Goal: Check status: Check status

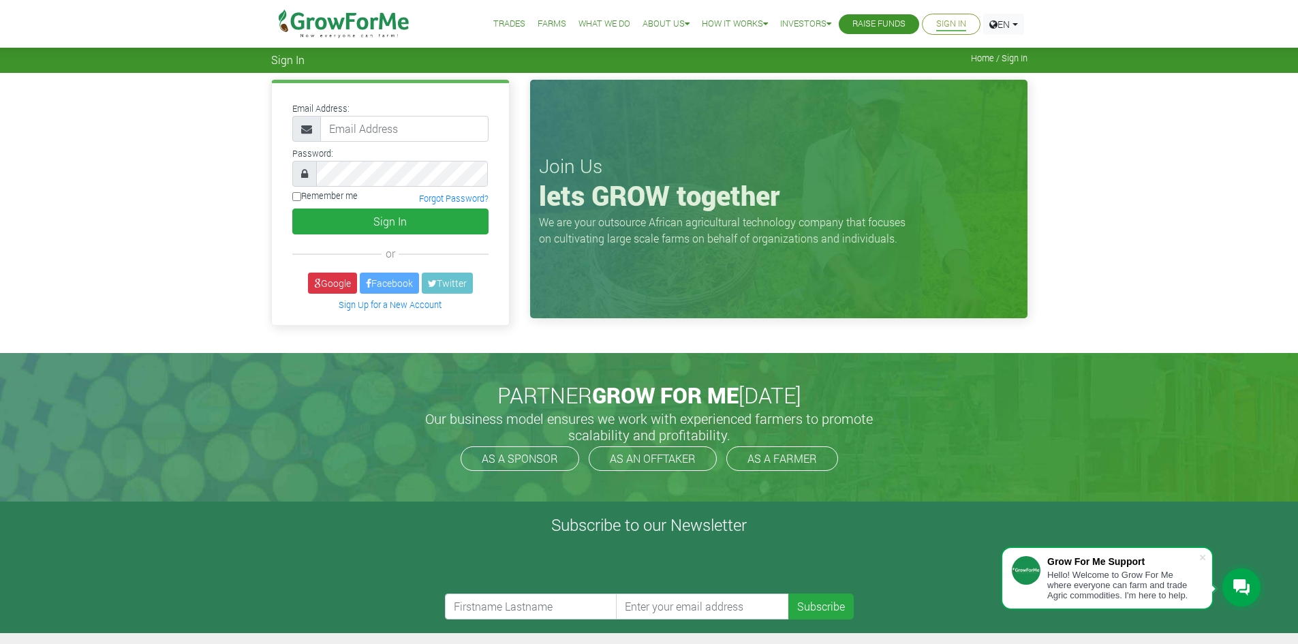
click at [371, 130] on input "email" at bounding box center [404, 129] width 168 height 26
click at [360, 223] on button "Sign In" at bounding box center [390, 221] width 196 height 26
type input "233541108628@growforme.com"
click at [381, 219] on button "Sign In" at bounding box center [390, 221] width 196 height 26
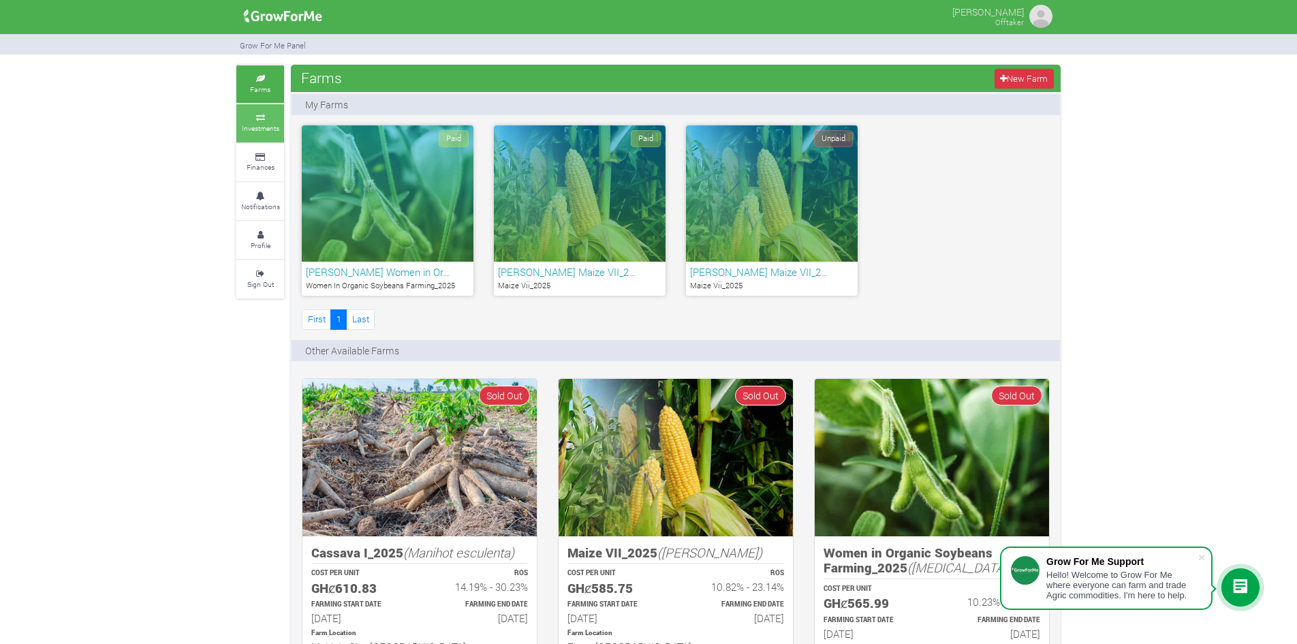
click at [268, 130] on small "Investments" at bounding box center [260, 128] width 37 height 10
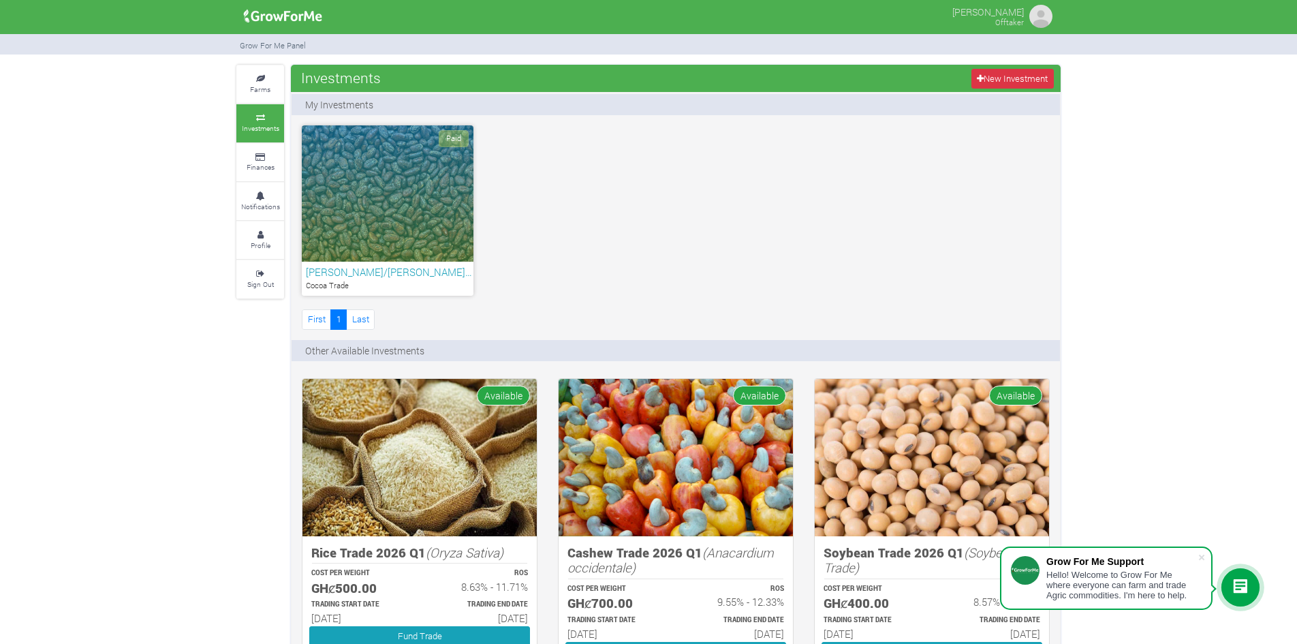
click at [405, 203] on div "Paid" at bounding box center [388, 193] width 172 height 136
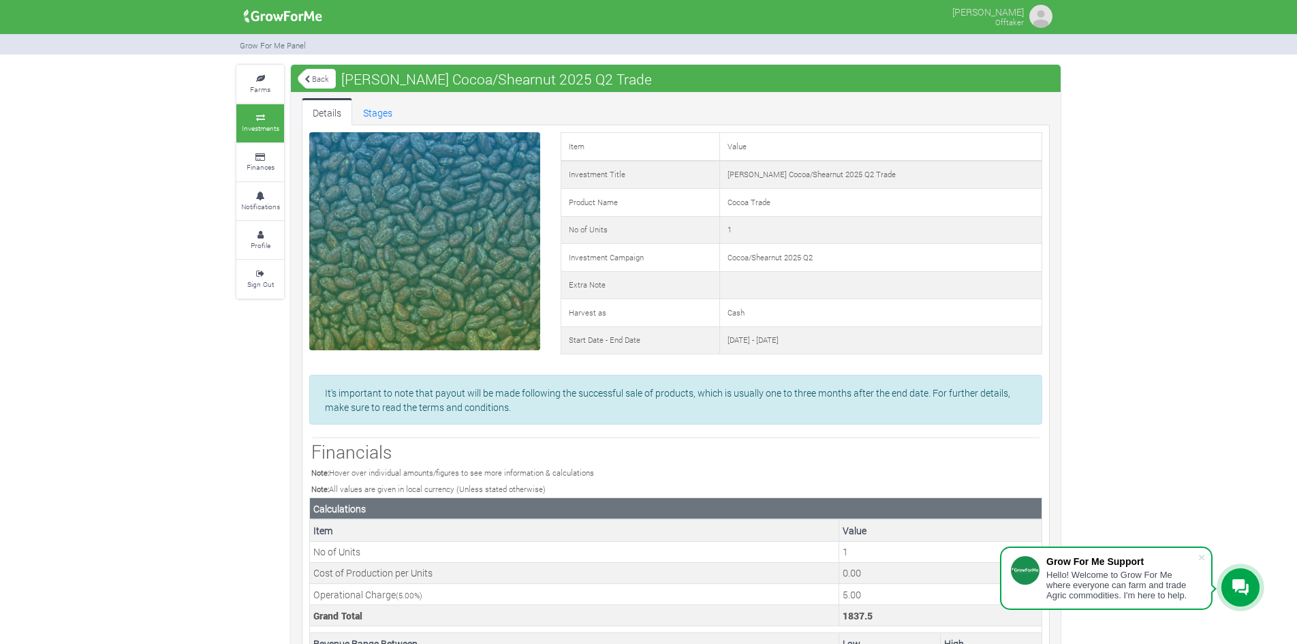
click at [259, 128] on small "Investments" at bounding box center [260, 128] width 37 height 10
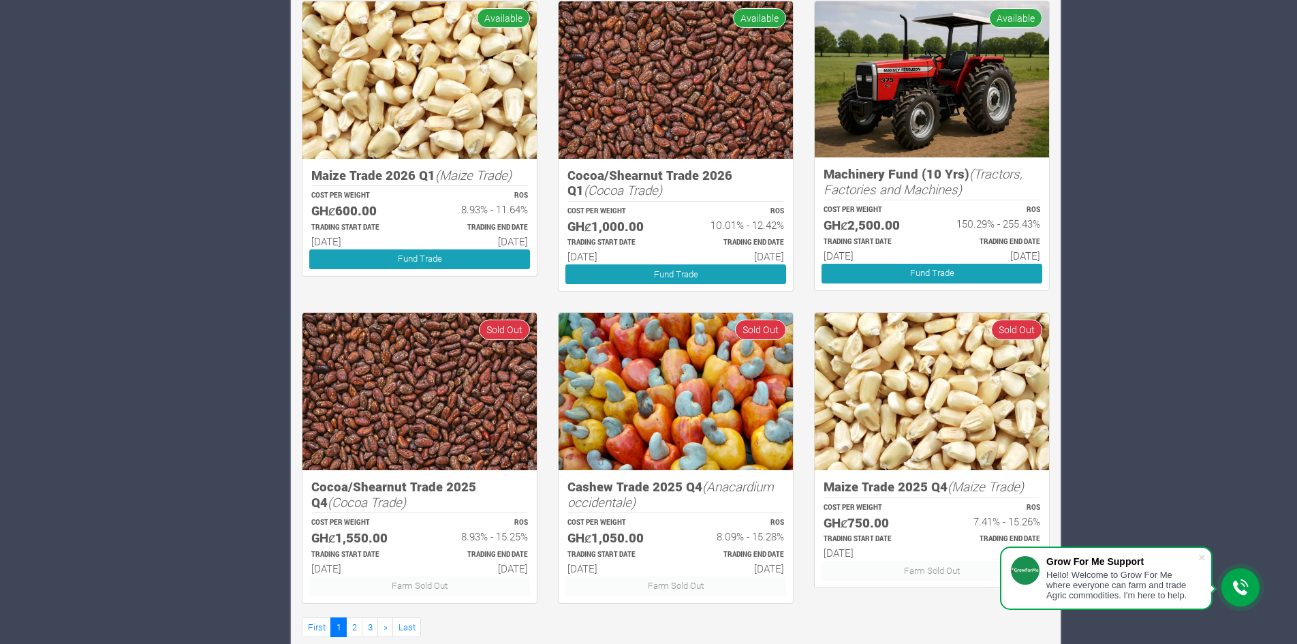
scroll to position [713, 0]
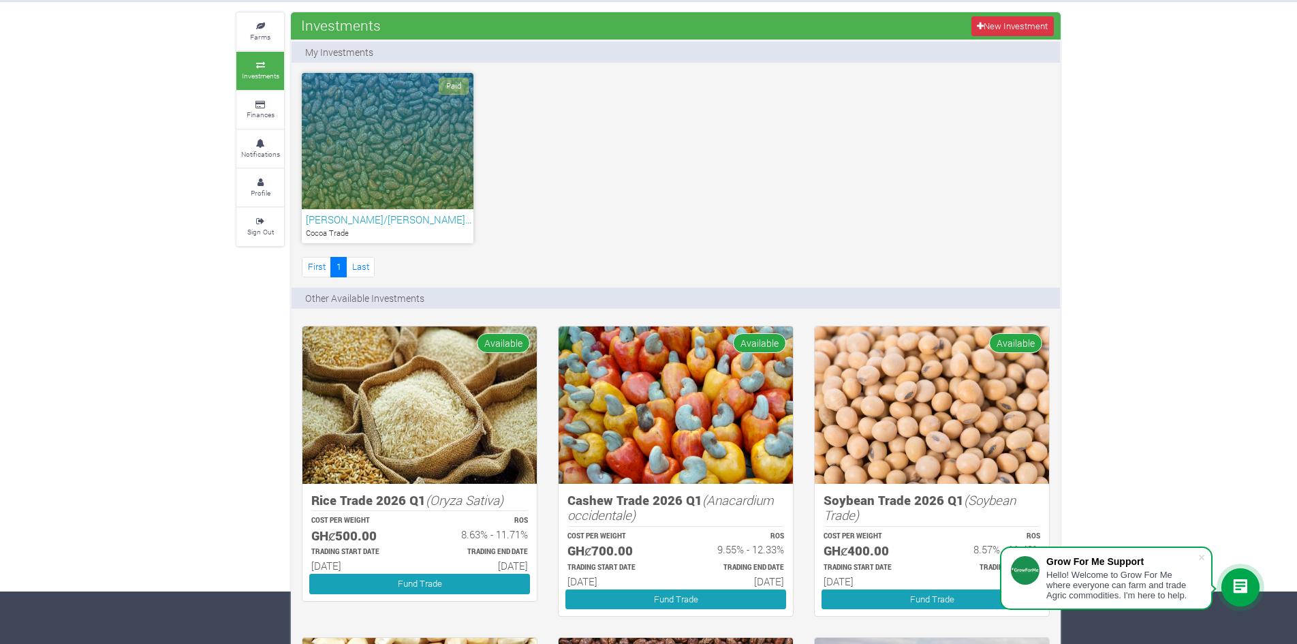
scroll to position [0, 0]
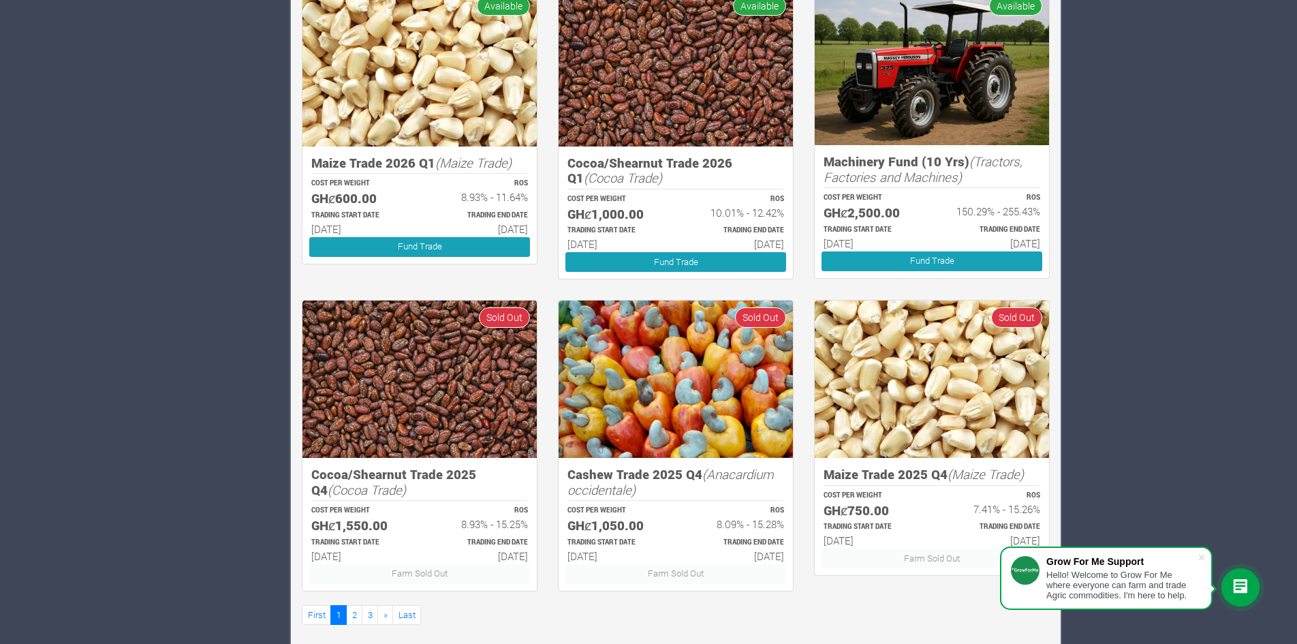
scroll to position [713, 0]
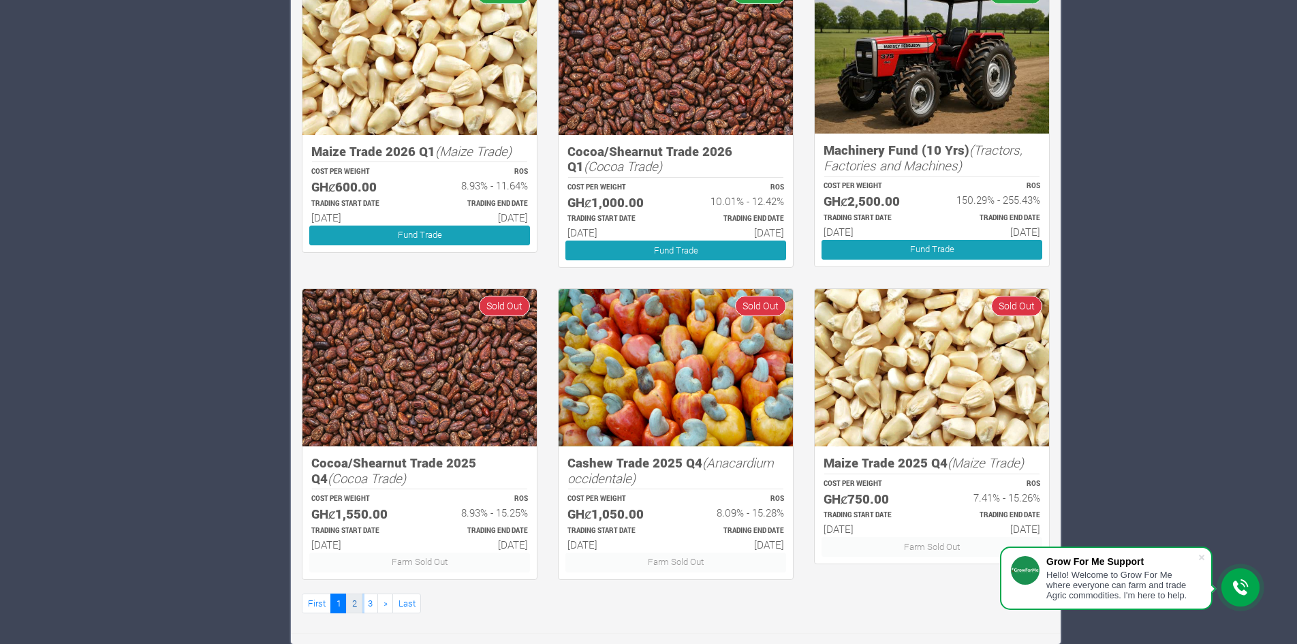
click at [351, 604] on link "2" at bounding box center [354, 603] width 16 height 20
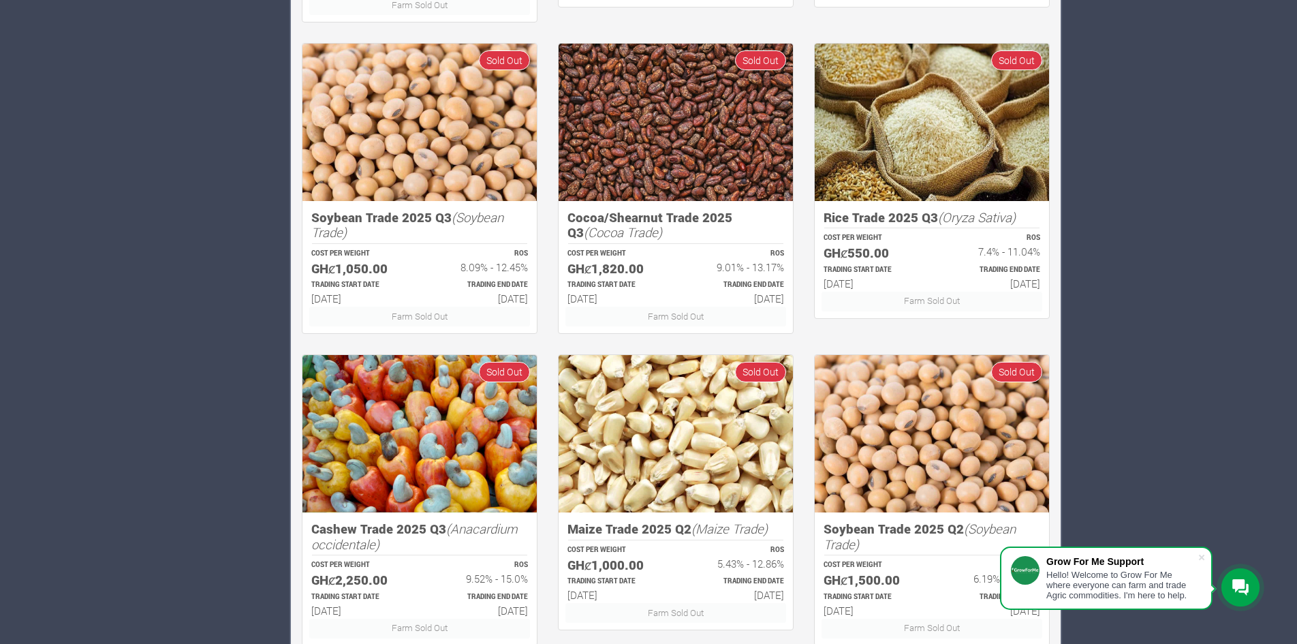
scroll to position [713, 0]
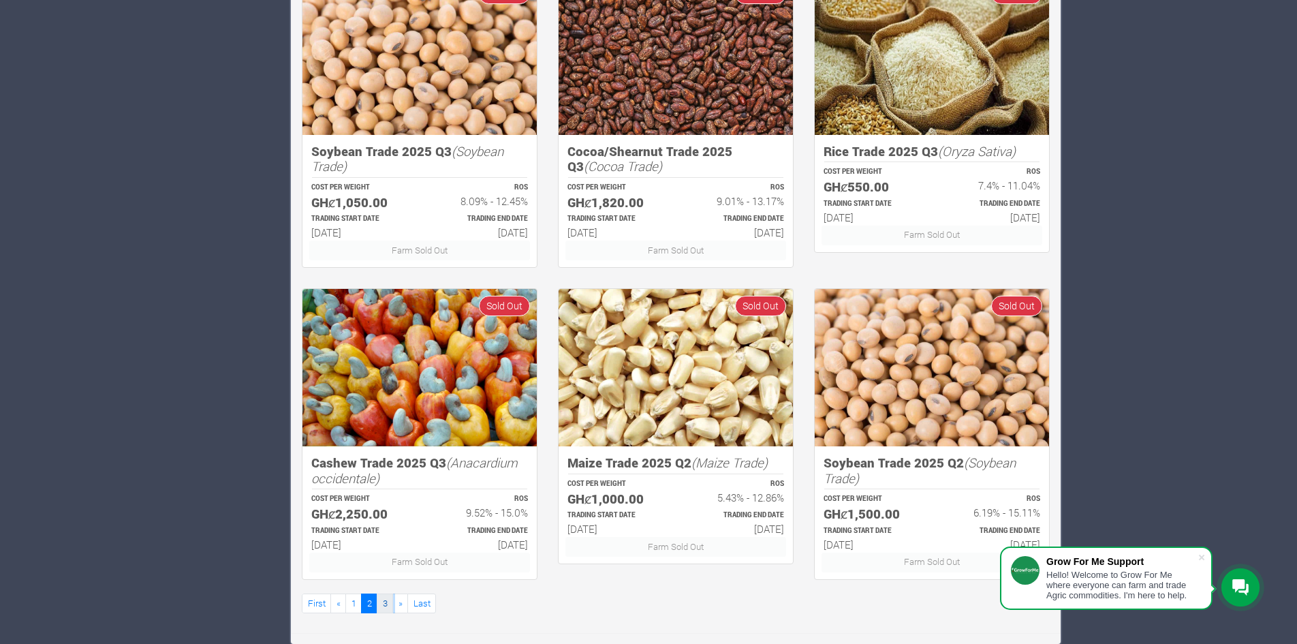
click at [379, 600] on link "3" at bounding box center [385, 603] width 16 height 20
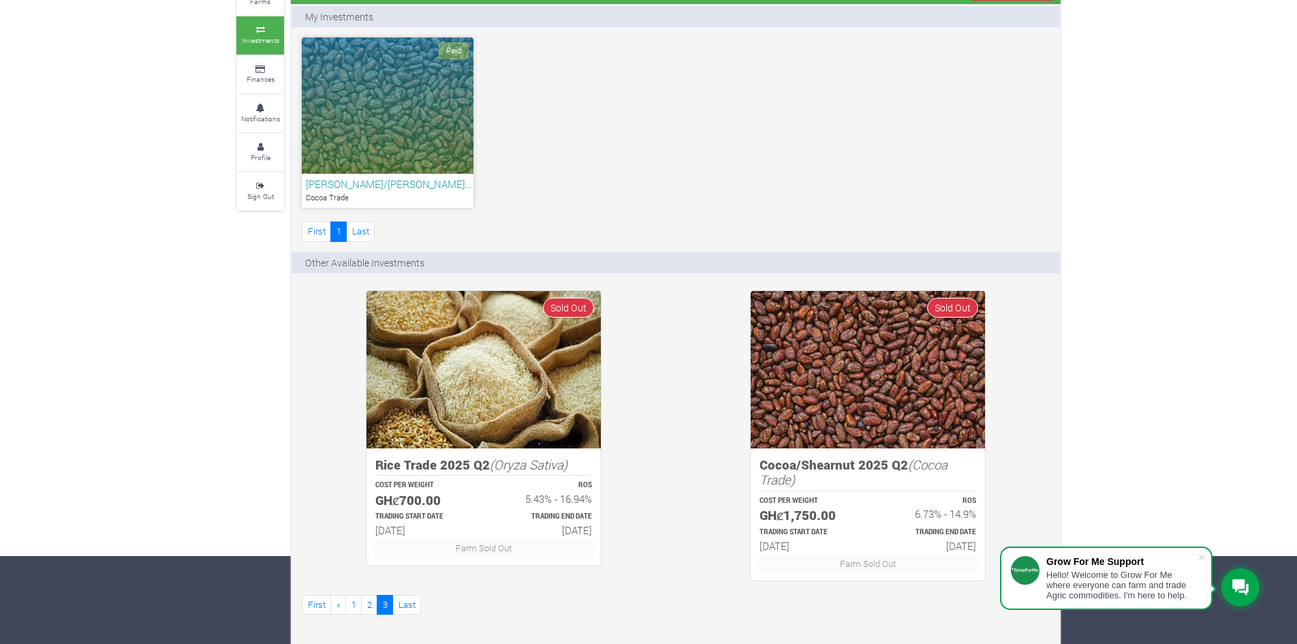
scroll to position [90, 0]
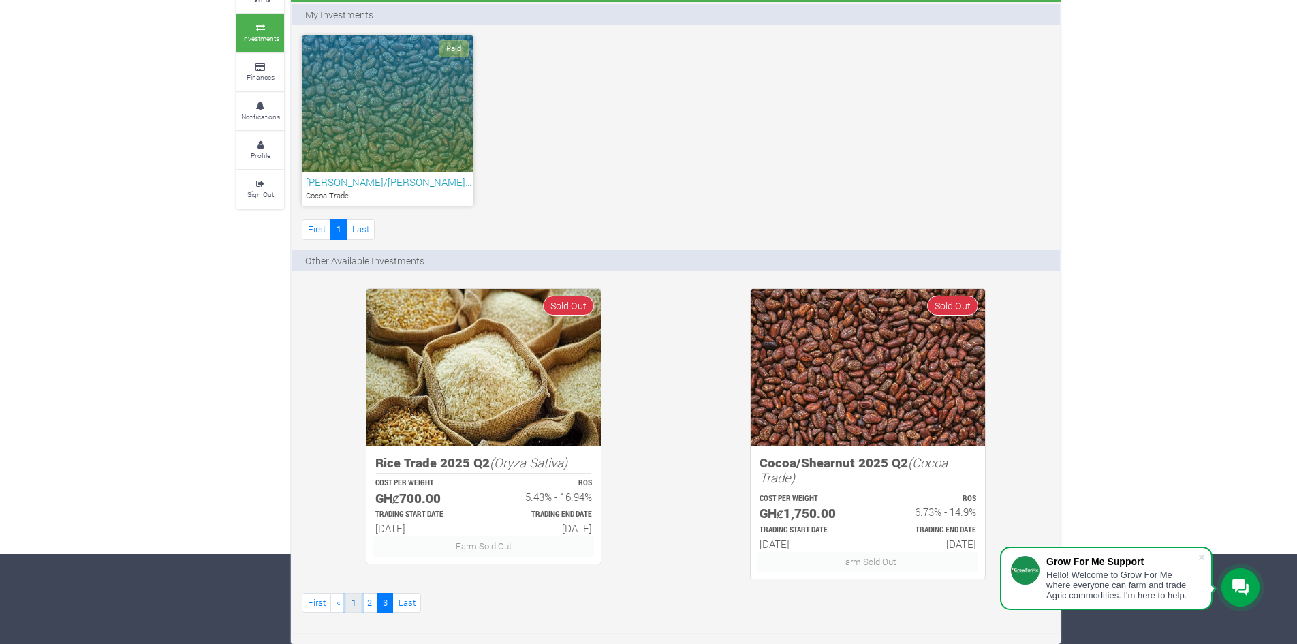
click at [352, 610] on link "1" at bounding box center [353, 603] width 16 height 20
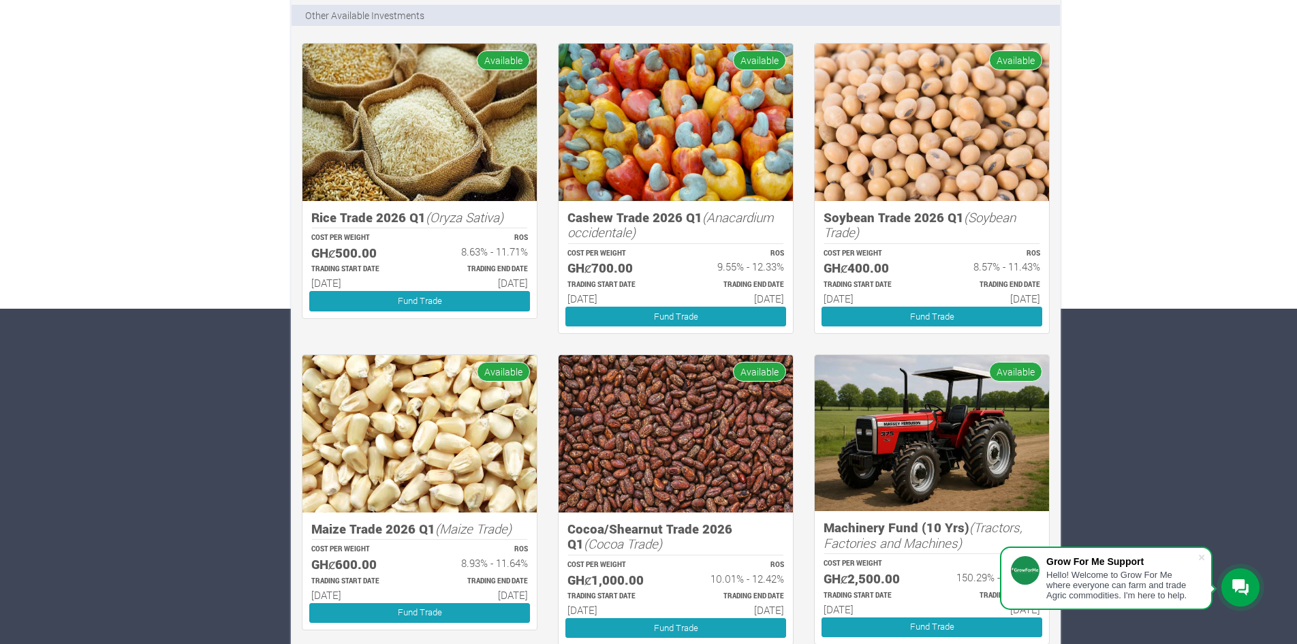
scroll to position [341, 0]
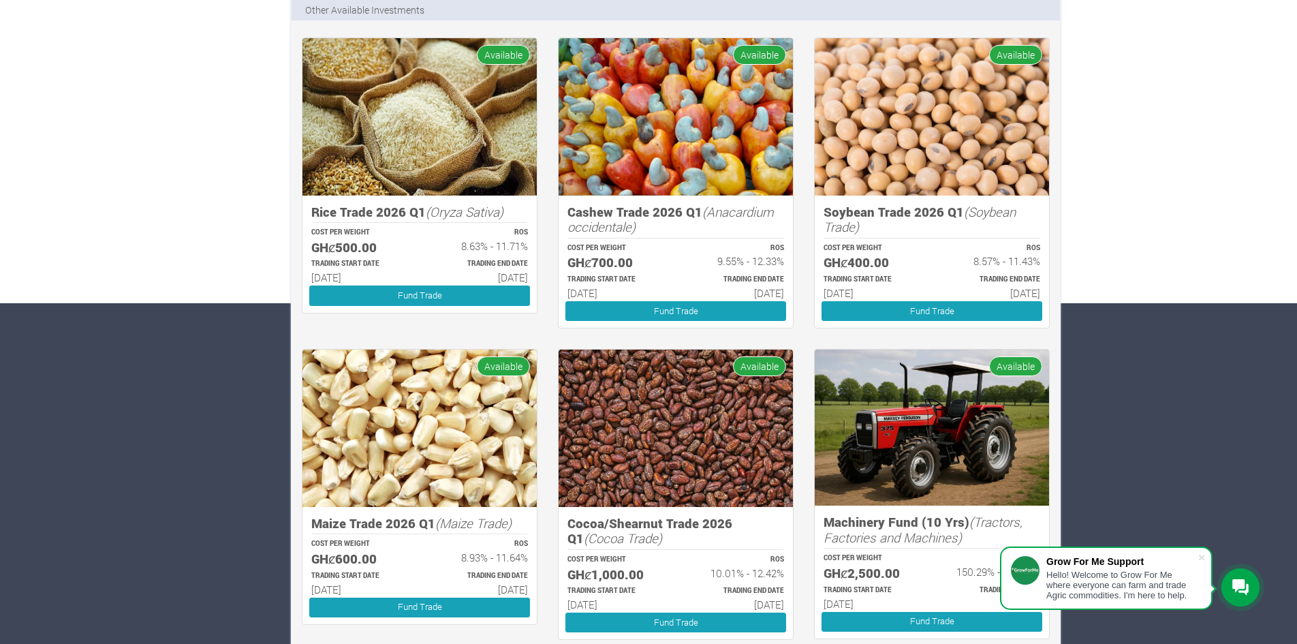
click at [1114, 328] on div "Farms Investments Finances Notifications Profile Sign Out Investments New Inves…" at bounding box center [648, 370] width 1297 height 1292
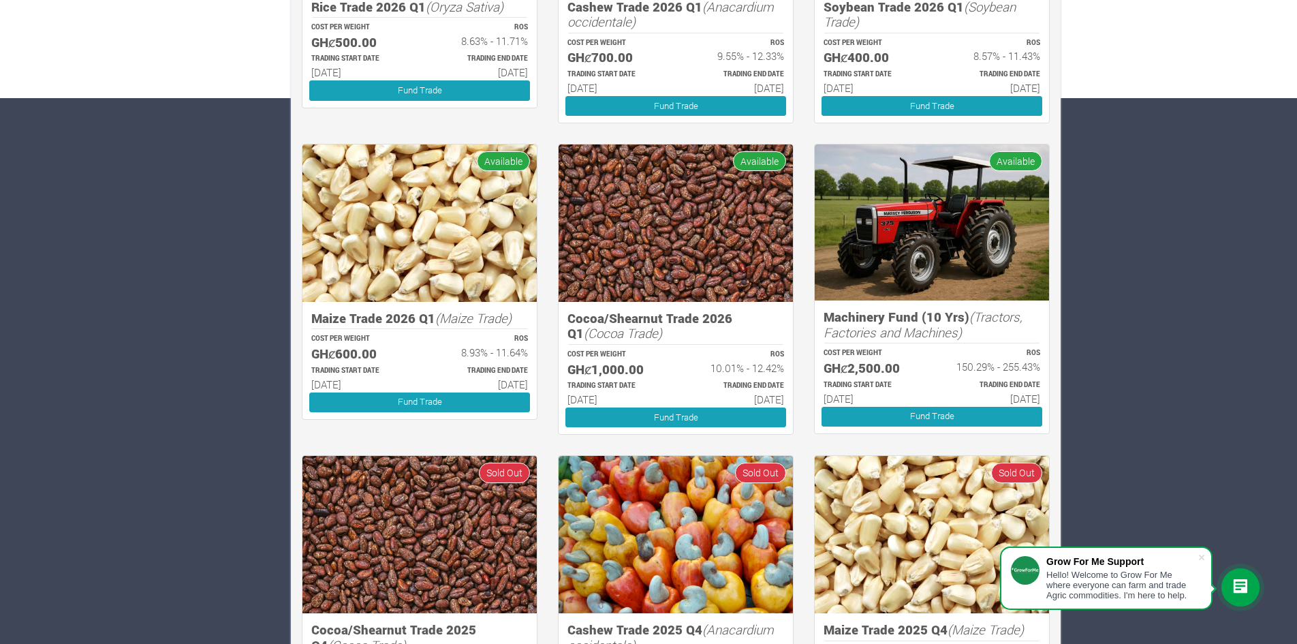
scroll to position [576, 0]
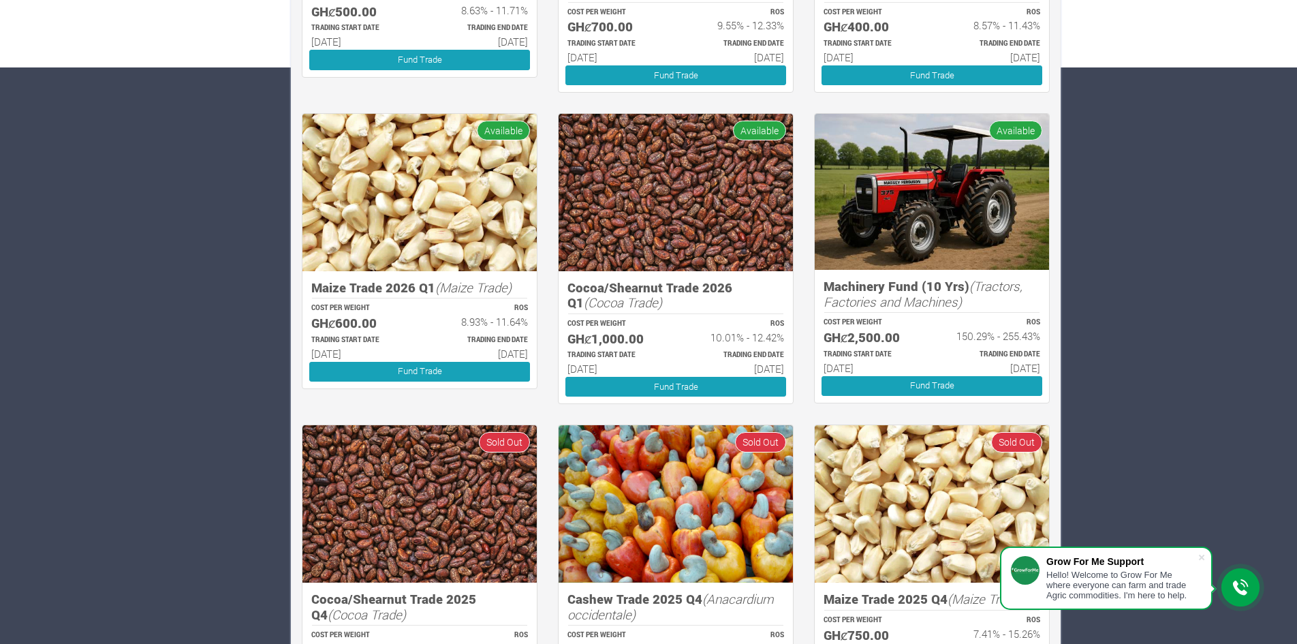
click at [1164, 314] on div "Farms Investments Finances Notifications Profile Sign Out Investments New Inves…" at bounding box center [648, 134] width 1297 height 1292
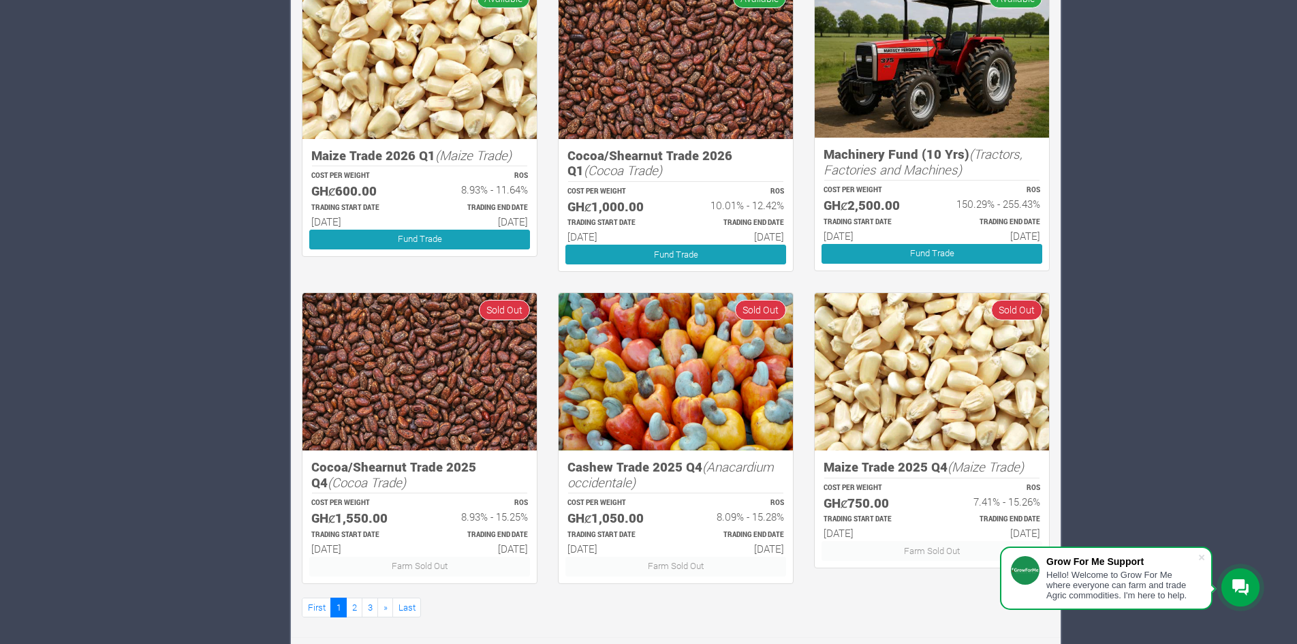
scroll to position [713, 0]
